Goal: Information Seeking & Learning: Check status

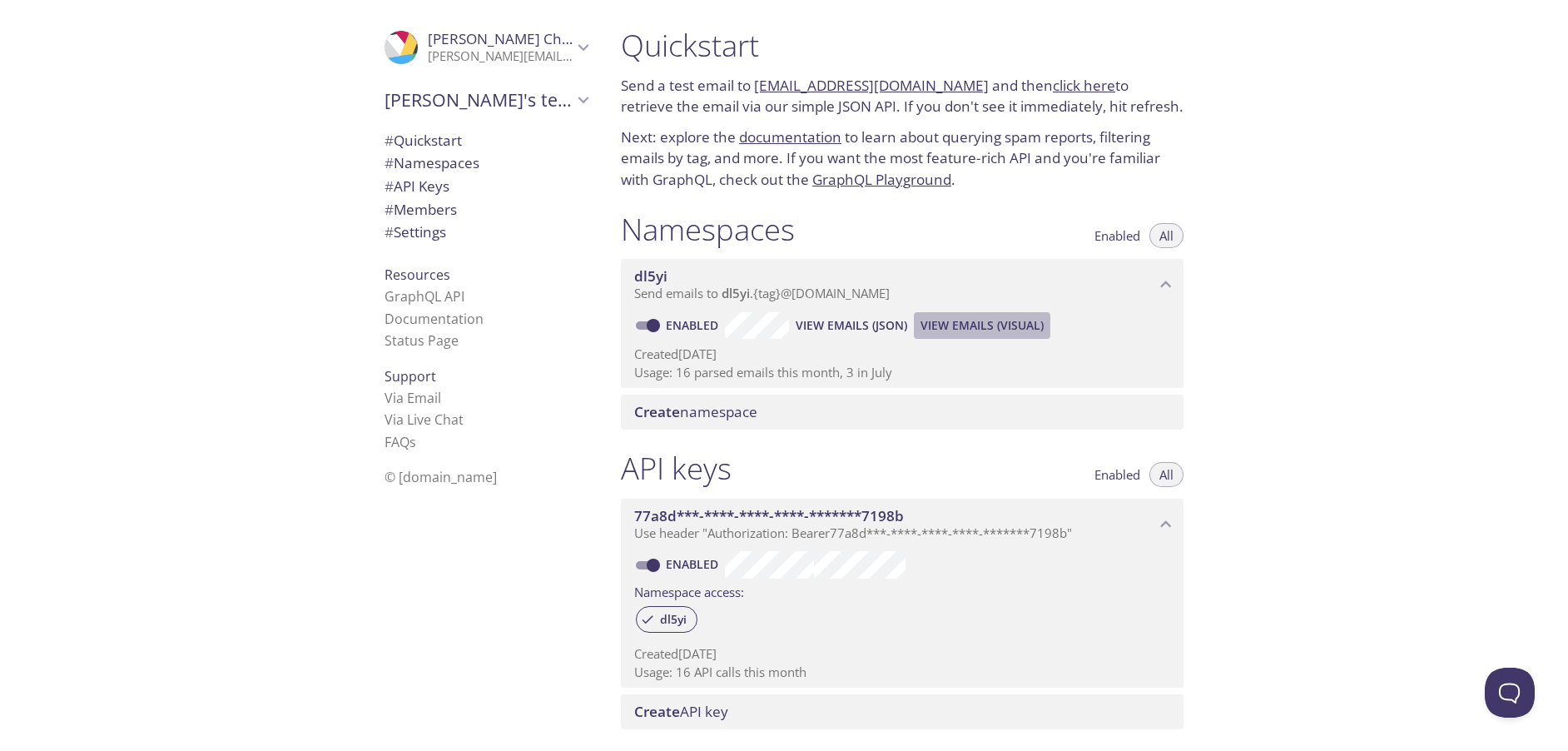
click at [969, 322] on span "View Emails (Visual)" at bounding box center [981, 325] width 123 height 20
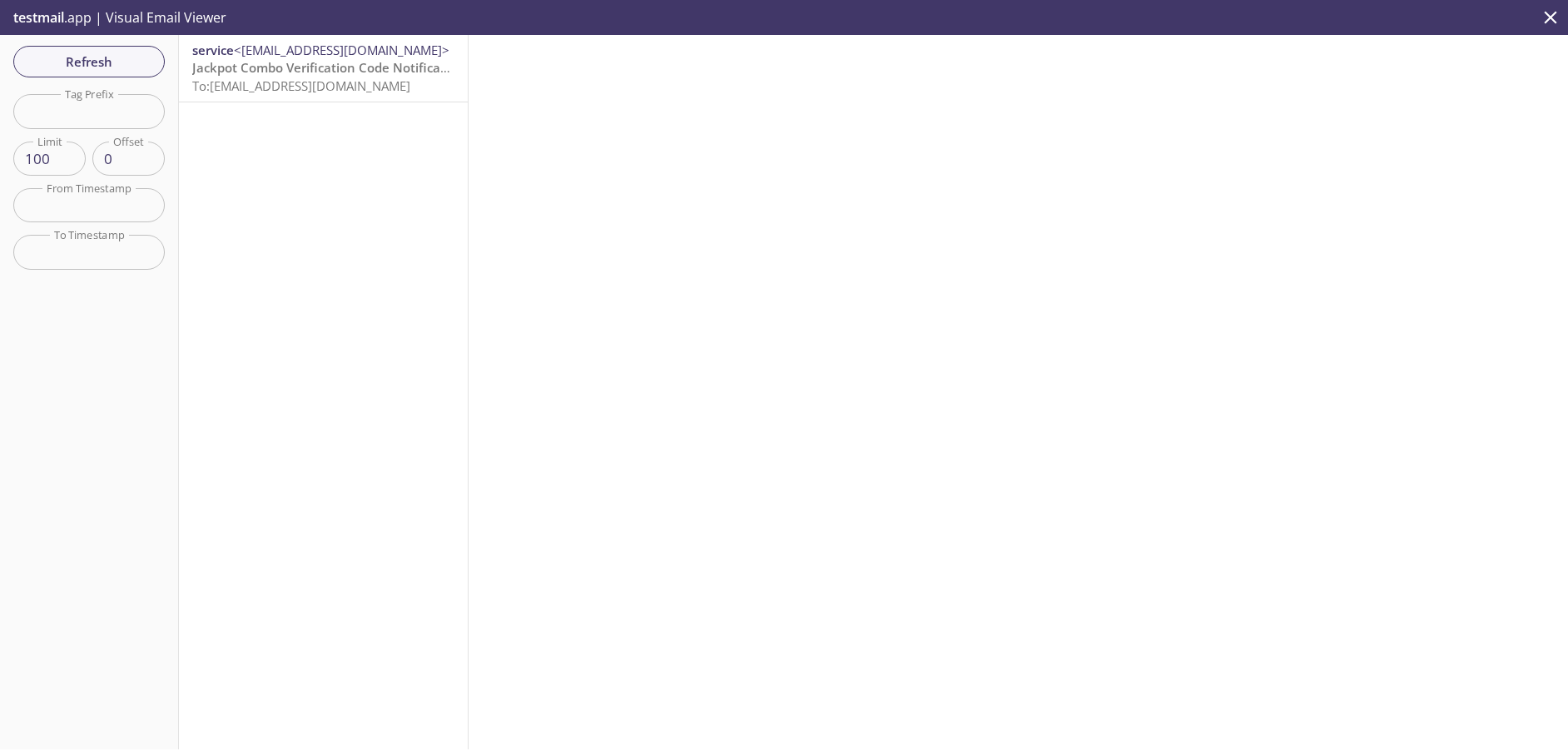
click at [222, 88] on span "To: [EMAIL_ADDRESS][DOMAIN_NAME]" at bounding box center [302, 85] width 218 height 16
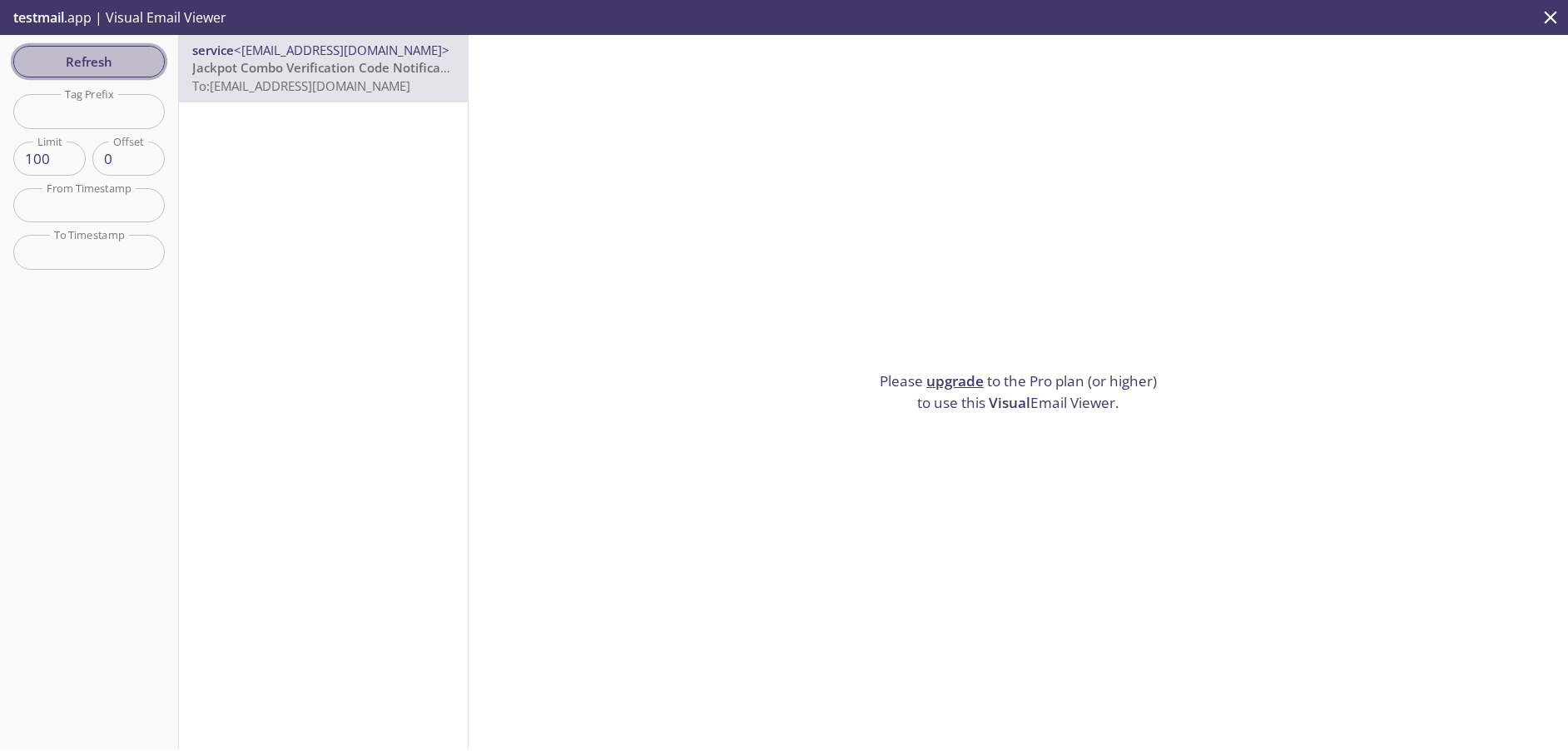
click at [108, 64] on span "Refresh" at bounding box center [89, 61] width 125 height 22
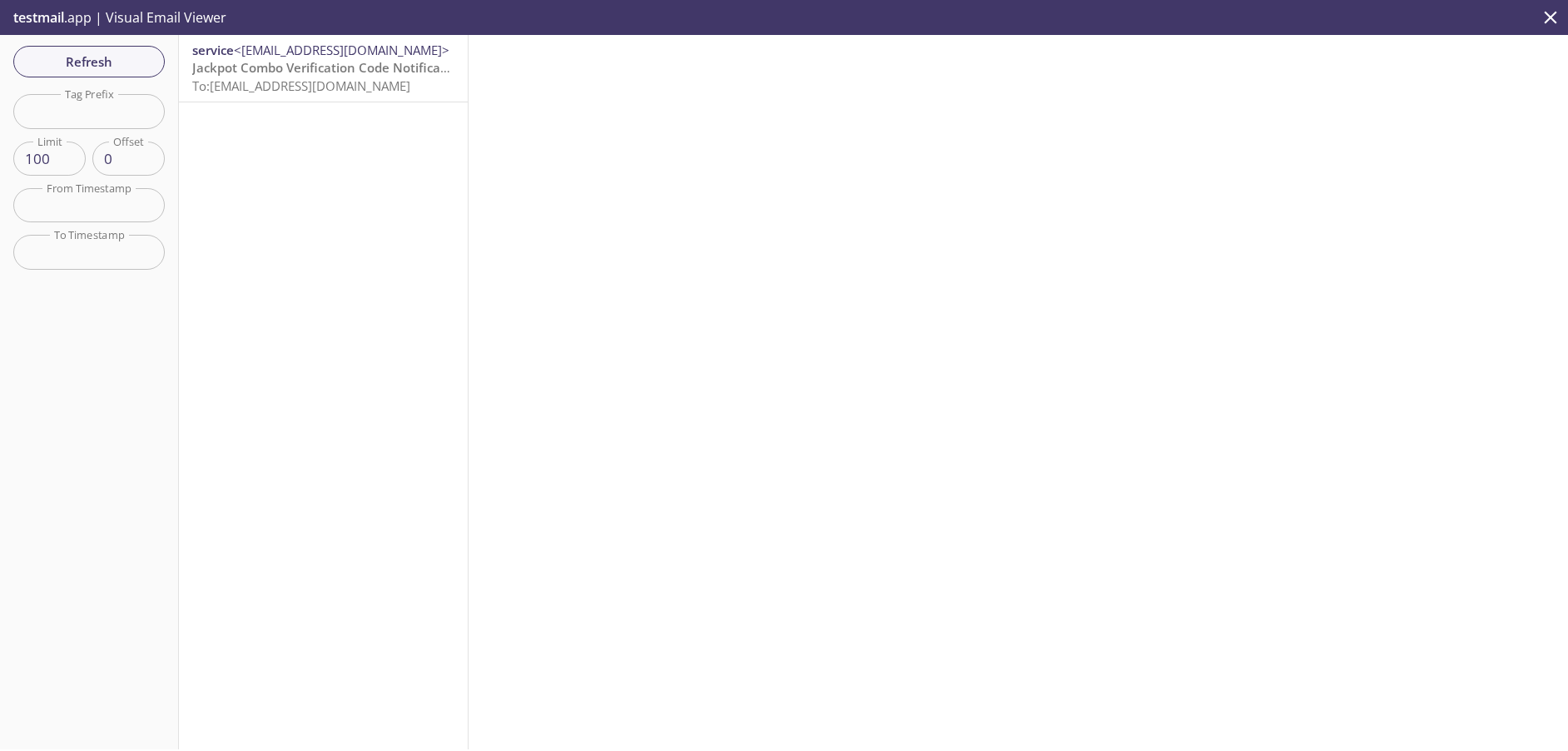
click at [292, 83] on span "To: [EMAIL_ADDRESS][DOMAIN_NAME]" at bounding box center [302, 85] width 218 height 16
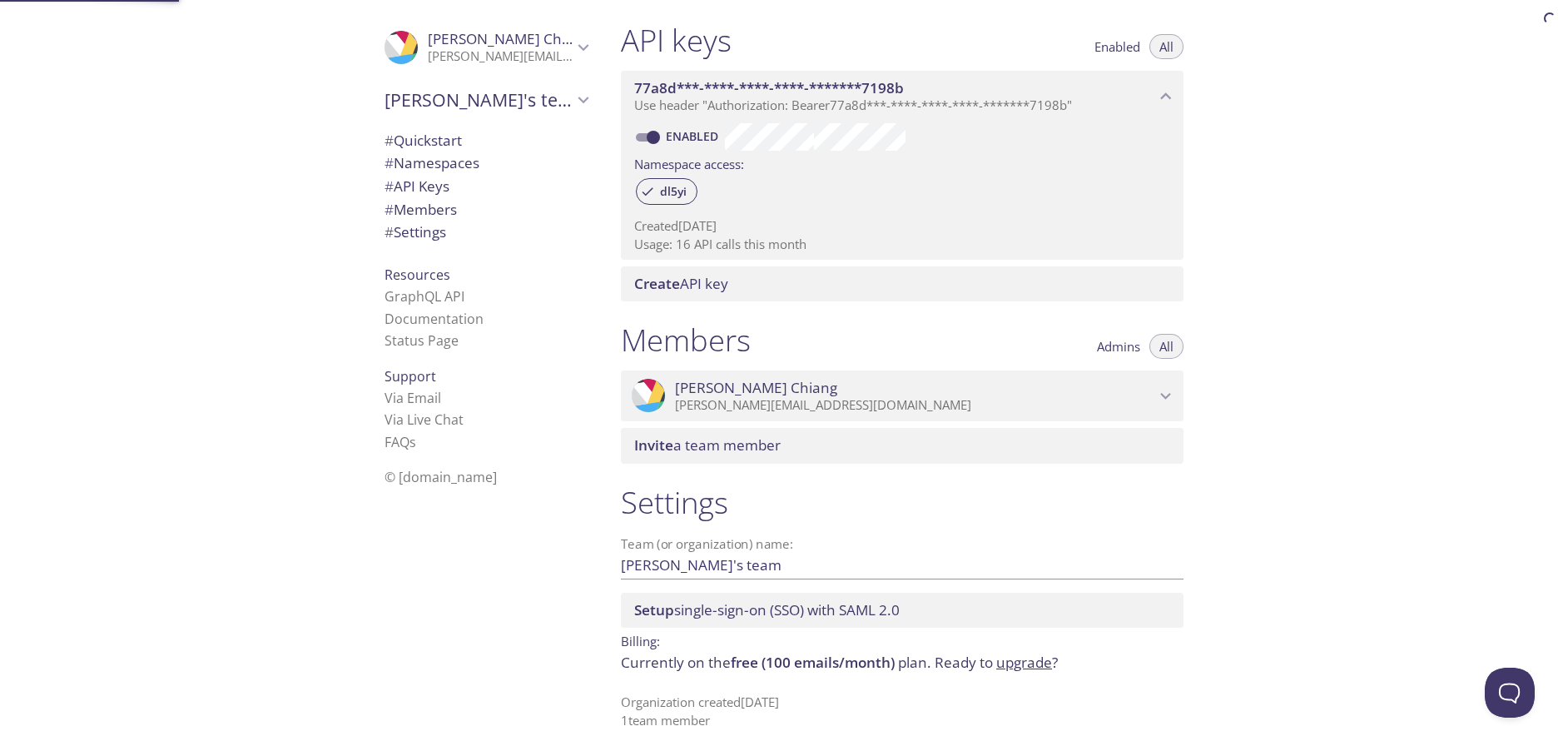
scroll to position [433, 0]
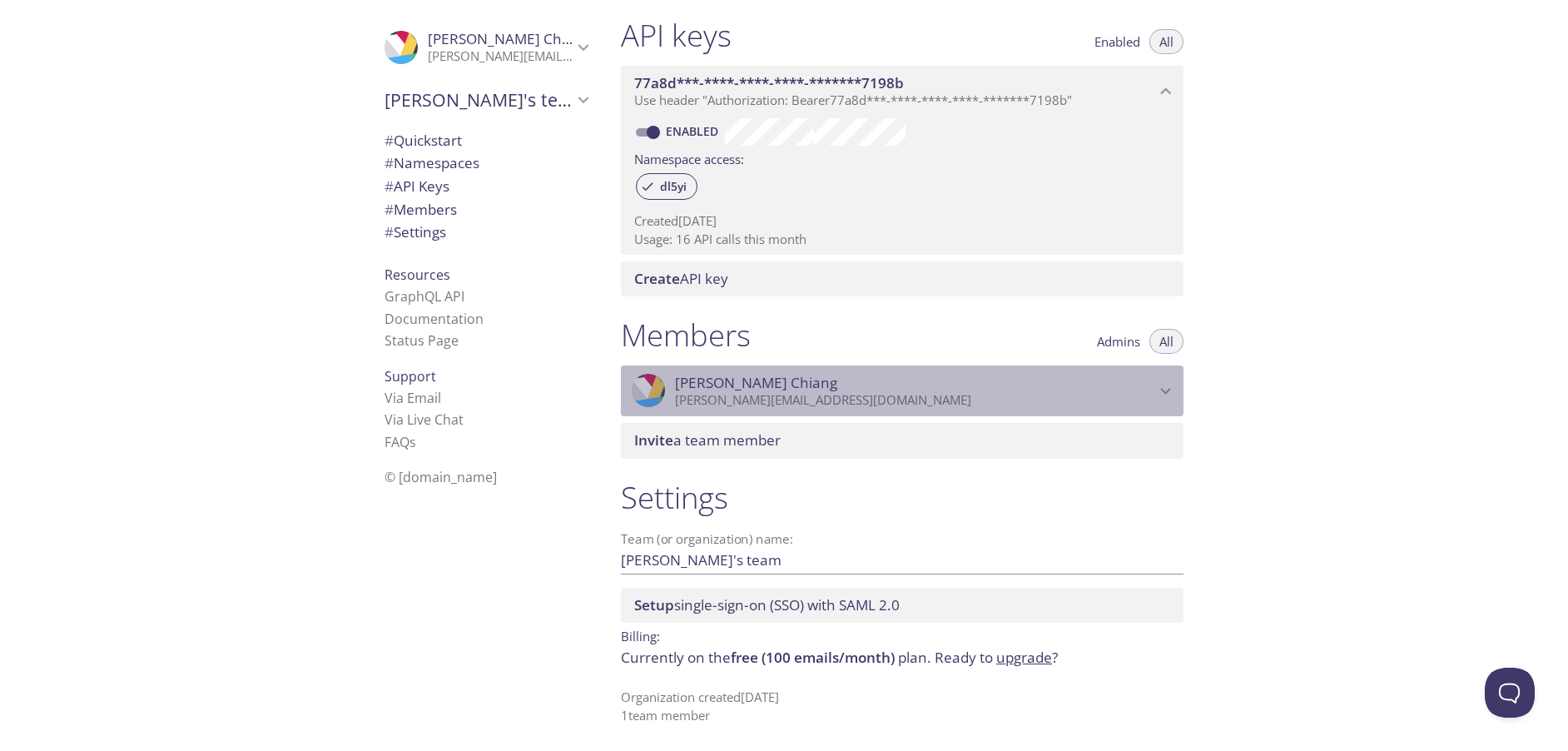
drag, startPoint x: 868, startPoint y: 399, endPoint x: 742, endPoint y: 399, distance: 126.0
click at [742, 400] on p "[PERSON_NAME][EMAIL_ADDRESS][DOMAIN_NAME]" at bounding box center [915, 400] width 480 height 16
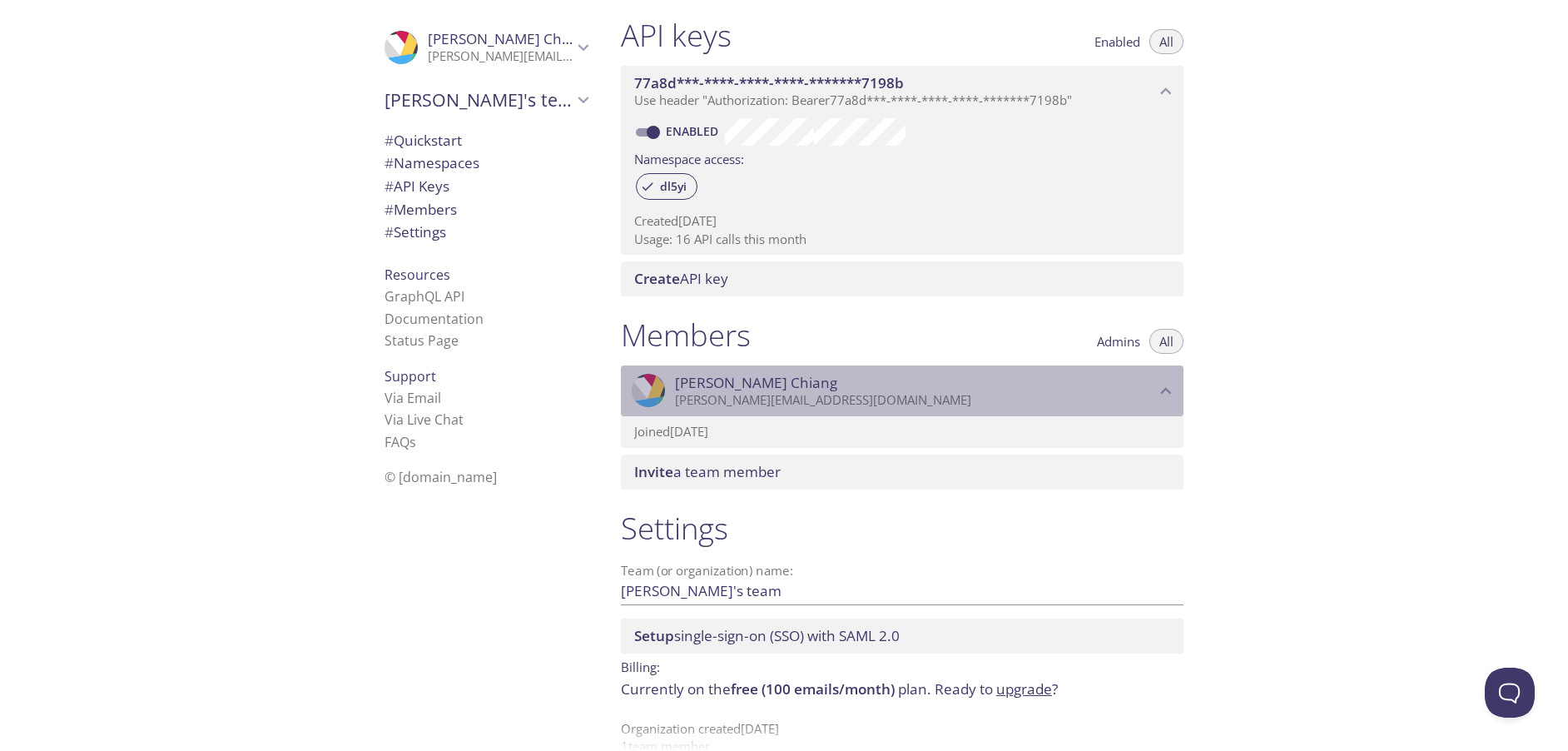
click at [744, 400] on p "[PERSON_NAME][EMAIL_ADDRESS][DOMAIN_NAME]" at bounding box center [915, 400] width 480 height 16
